Goal: Information Seeking & Learning: Learn about a topic

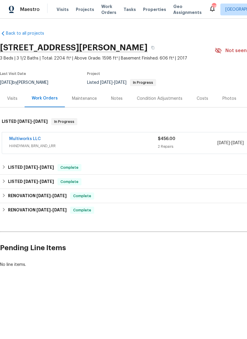
click at [33, 140] on link "Multiworks LLC" at bounding box center [25, 139] width 32 height 4
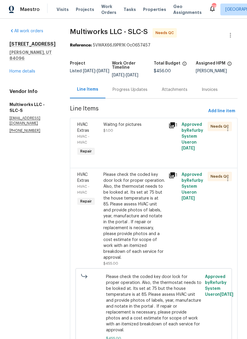
click at [137, 192] on div "Please check the coded key door lock for proper operation. Also, the thermostat…" at bounding box center [134, 216] width 62 height 89
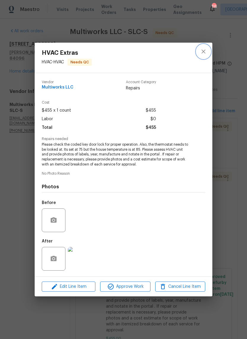
click at [203, 54] on icon "close" at bounding box center [203, 51] width 7 height 7
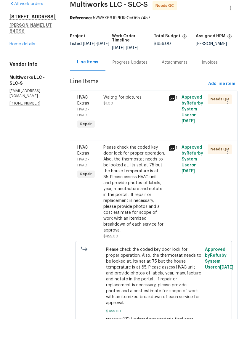
scroll to position [15, 0]
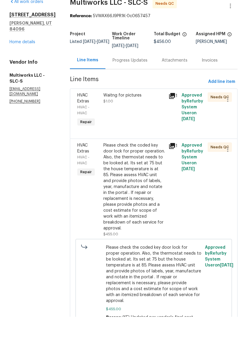
click at [168, 165] on icon at bounding box center [171, 168] width 7 height 7
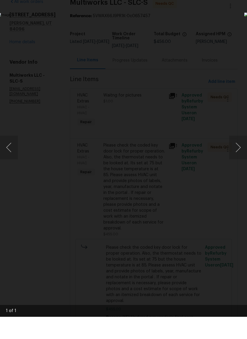
click at [239, 158] on button "Next image" at bounding box center [238, 170] width 18 height 24
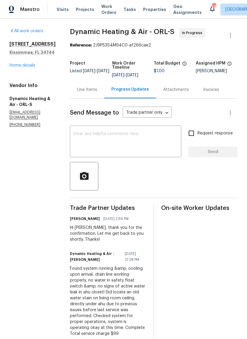
click at [96, 93] on div "Line Items" at bounding box center [87, 90] width 20 height 6
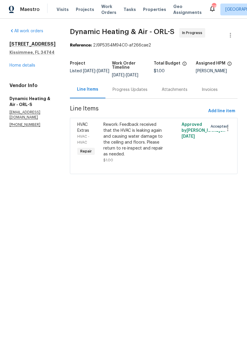
click at [147, 147] on div "Rework: Feedback received that the HVAC is leaking again and causing water dama…" at bounding box center [134, 140] width 62 height 36
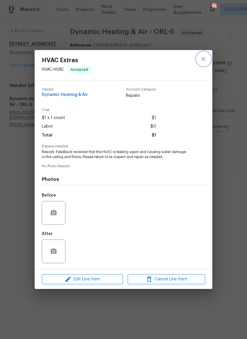
click at [203, 59] on icon "close" at bounding box center [203, 59] width 4 height 4
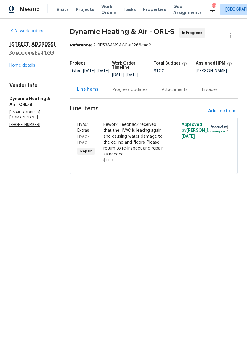
click at [26, 67] on link "Home details" at bounding box center [22, 65] width 26 height 4
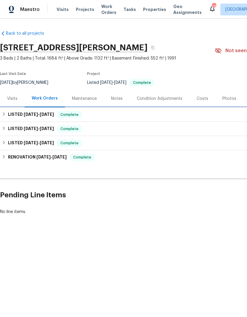
click at [6, 116] on div "LISTED 8/21/25 - 8/22/25 Complete" at bounding box center [167, 114] width 331 height 7
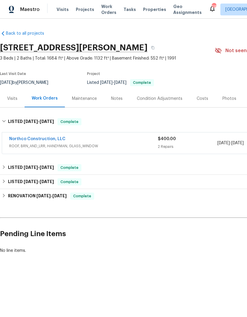
click at [56, 140] on link "Northco Construction, LLC" at bounding box center [37, 139] width 56 height 4
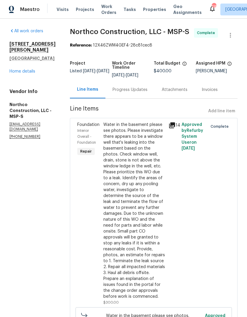
click at [171, 126] on icon at bounding box center [172, 125] width 6 height 6
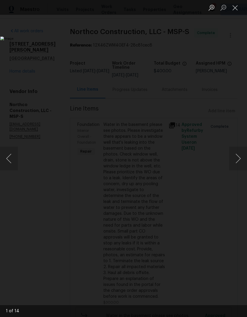
click at [239, 159] on button "Next image" at bounding box center [238, 159] width 18 height 24
click at [237, 156] on button "Next image" at bounding box center [238, 159] width 18 height 24
click at [237, 153] on button "Next image" at bounding box center [238, 159] width 18 height 24
click at [236, 153] on button "Next image" at bounding box center [238, 159] width 18 height 24
click at [238, 151] on button "Next image" at bounding box center [238, 159] width 18 height 24
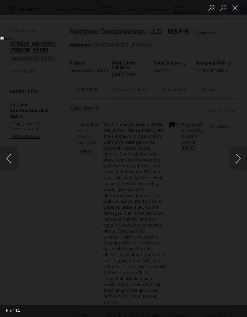
click at [237, 153] on button "Next image" at bounding box center [238, 159] width 18 height 24
click at [238, 151] on button "Next image" at bounding box center [238, 159] width 18 height 24
click at [237, 151] on button "Next image" at bounding box center [238, 159] width 18 height 24
click at [238, 150] on button "Next image" at bounding box center [238, 159] width 18 height 24
click at [238, 148] on button "Next image" at bounding box center [238, 159] width 18 height 24
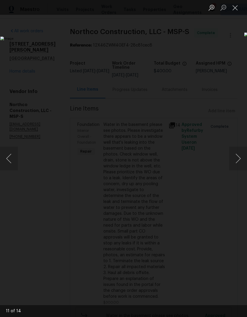
click at [238, 148] on button "Next image" at bounding box center [238, 159] width 18 height 24
click at [236, 10] on button "Close lightbox" at bounding box center [235, 7] width 12 height 10
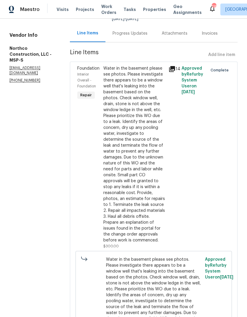
scroll to position [53, 0]
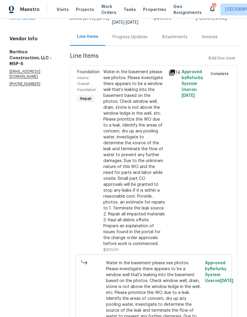
click at [168, 69] on icon at bounding box center [171, 72] width 7 height 7
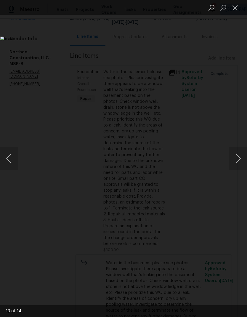
click at [240, 162] on button "Next image" at bounding box center [238, 159] width 18 height 24
click at [239, 162] on button "Next image" at bounding box center [238, 159] width 18 height 24
click at [237, 160] on button "Next image" at bounding box center [238, 159] width 18 height 24
click at [237, 158] on button "Next image" at bounding box center [238, 159] width 18 height 24
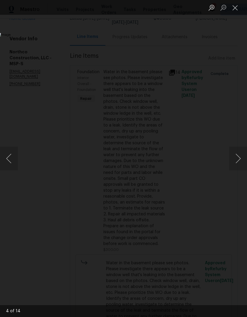
click at [237, 158] on button "Next image" at bounding box center [238, 159] width 18 height 24
click at [237, 157] on button "Next image" at bounding box center [238, 159] width 18 height 24
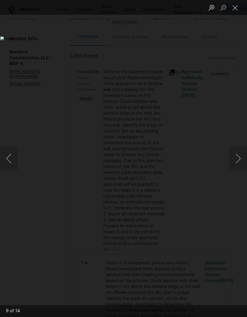
click at [237, 157] on button "Next image" at bounding box center [238, 159] width 18 height 24
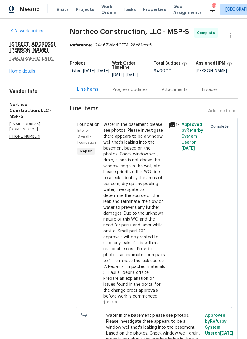
click at [29, 73] on link "Home details" at bounding box center [22, 71] width 26 height 4
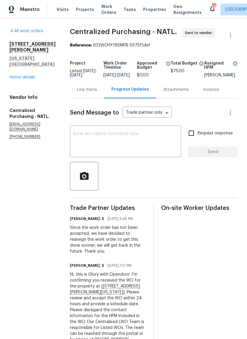
click at [31, 75] on link "Home details" at bounding box center [22, 77] width 26 height 4
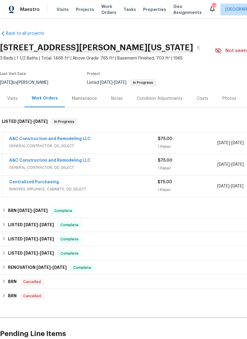
click at [75, 161] on link "A&C Construction and Remodeling LLC" at bounding box center [49, 160] width 81 height 4
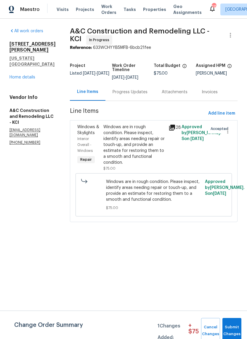
click at [147, 95] on div "Progress Updates" at bounding box center [129, 92] width 35 height 6
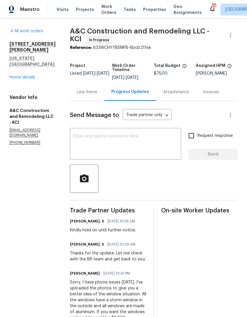
click at [25, 75] on link "Home details" at bounding box center [22, 77] width 26 height 4
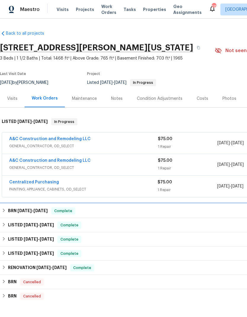
click at [8, 210] on h6 "BRN [DATE] - [DATE]" at bounding box center [28, 210] width 40 height 7
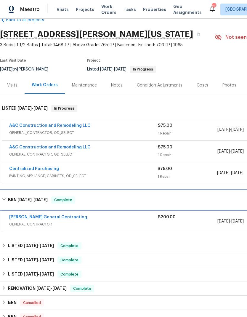
scroll to position [13, 0]
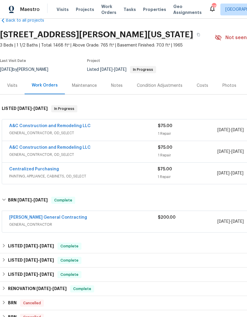
click at [65, 217] on link "[PERSON_NAME] General Contracting" at bounding box center [48, 217] width 78 height 4
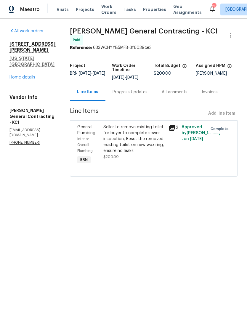
click at [28, 75] on link "Home details" at bounding box center [22, 77] width 26 height 4
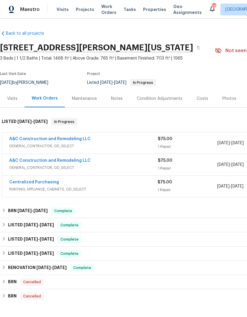
click at [50, 184] on link "Centralized Purchasing" at bounding box center [34, 182] width 50 height 4
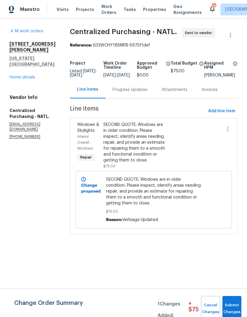
click at [26, 75] on link "Home details" at bounding box center [22, 77] width 26 height 4
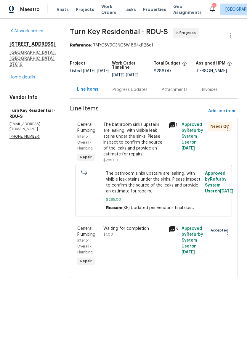
click at [28, 75] on link "Home details" at bounding box center [22, 77] width 26 height 4
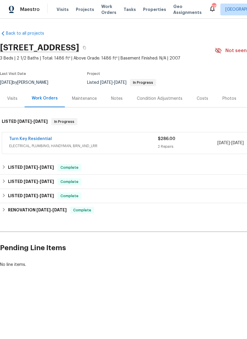
click at [38, 141] on link "Turn Key Residential" at bounding box center [30, 139] width 43 height 4
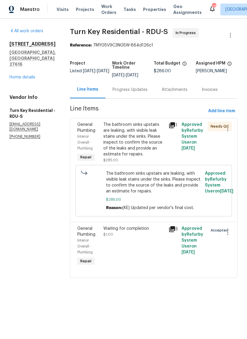
click at [151, 152] on div "The bathroom sinks upstairs are leaking, with visible leak stains under the sin…" at bounding box center [134, 140] width 62 height 36
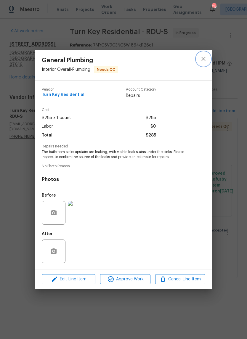
click at [204, 59] on icon "close" at bounding box center [203, 59] width 4 height 4
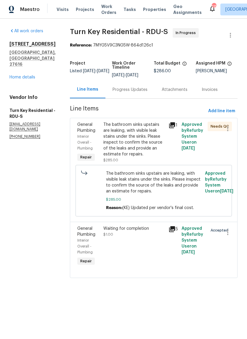
click at [27, 75] on link "Home details" at bounding box center [22, 77] width 26 height 4
